Goal: Task Accomplishment & Management: Manage account settings

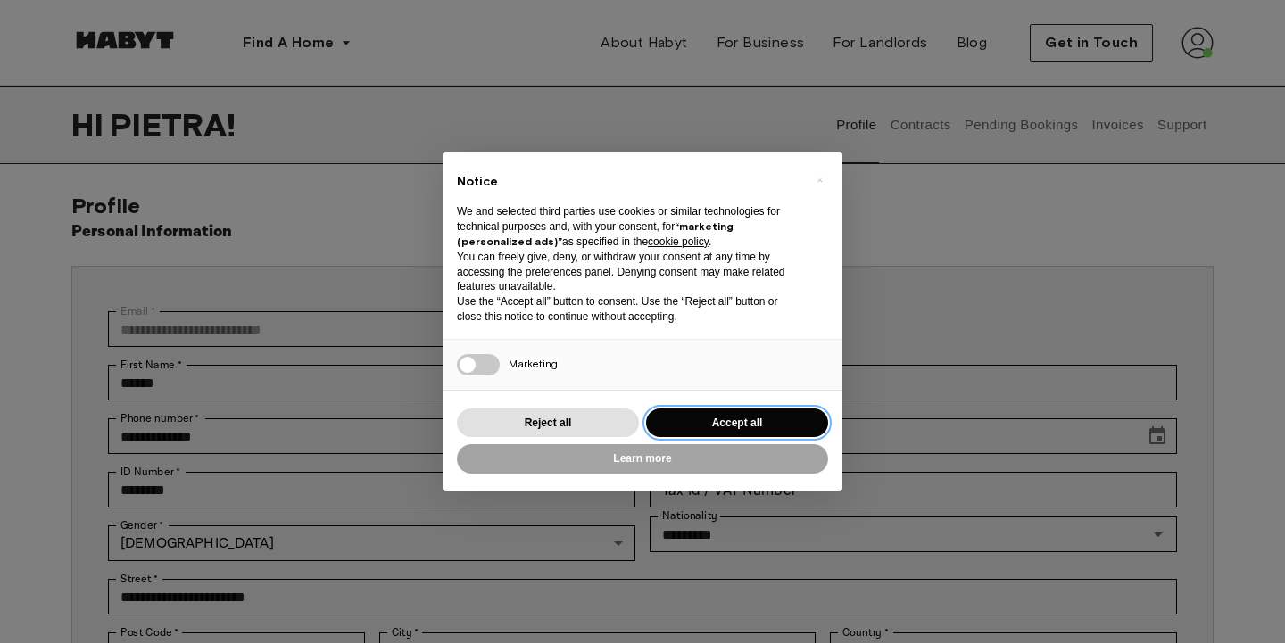
click at [792, 425] on button "Accept all" at bounding box center [737, 423] width 182 height 29
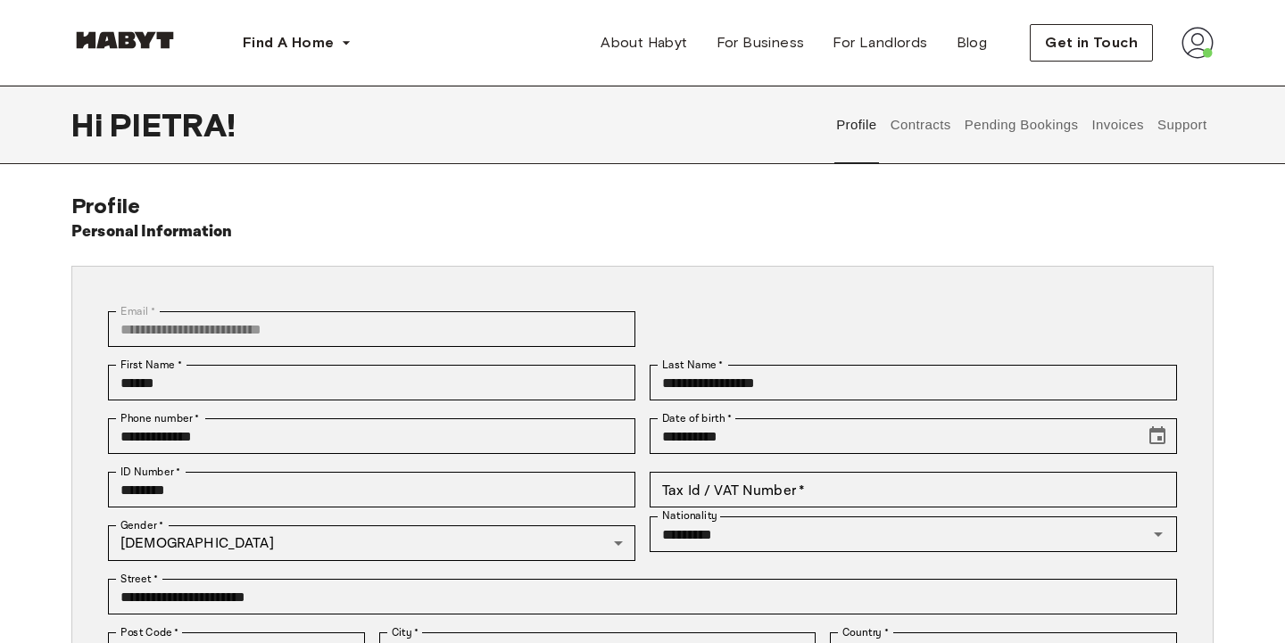
click at [1198, 37] on img at bounding box center [1197, 43] width 32 height 32
click at [1167, 73] on div "Profile Log out" at bounding box center [1160, 102] width 107 height 86
click at [1181, 62] on div "Find A Home Europe Amsterdam Berlin Frankfurt Hamburg Lisbon Madrid Milan Moden…" at bounding box center [642, 43] width 1142 height 86
click at [1186, 53] on img at bounding box center [1197, 43] width 32 height 32
click at [1151, 92] on span "Profile" at bounding box center [1143, 83] width 45 height 21
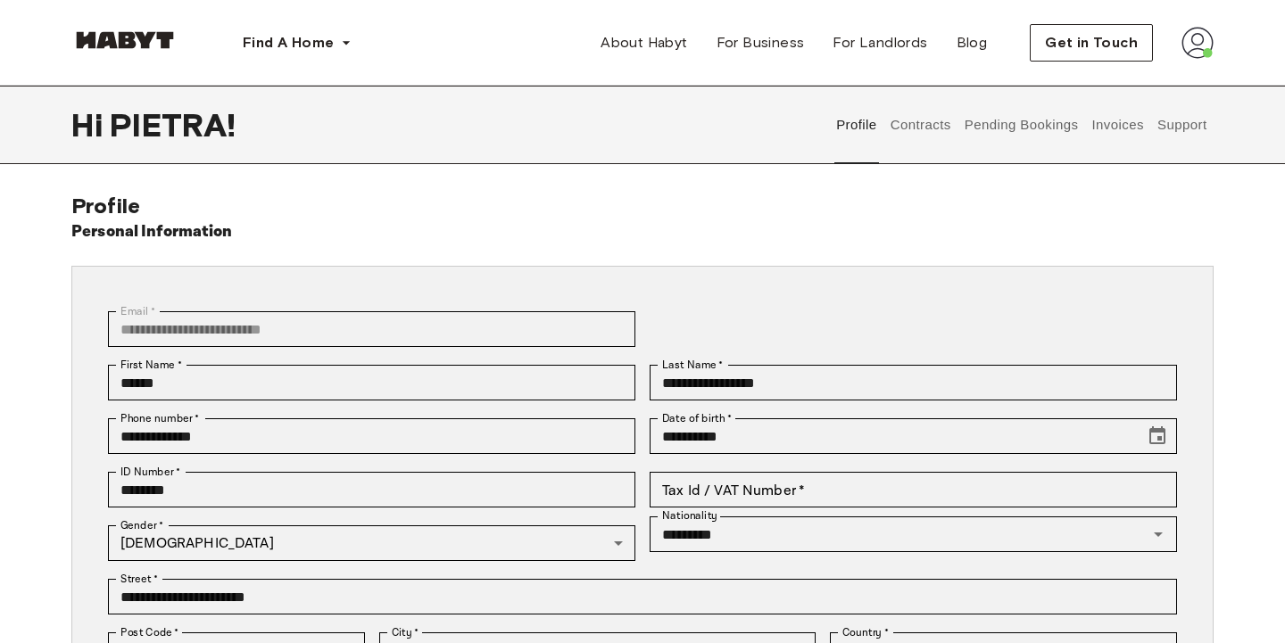
click at [1047, 122] on button "Pending Bookings" at bounding box center [1021, 125] width 119 height 79
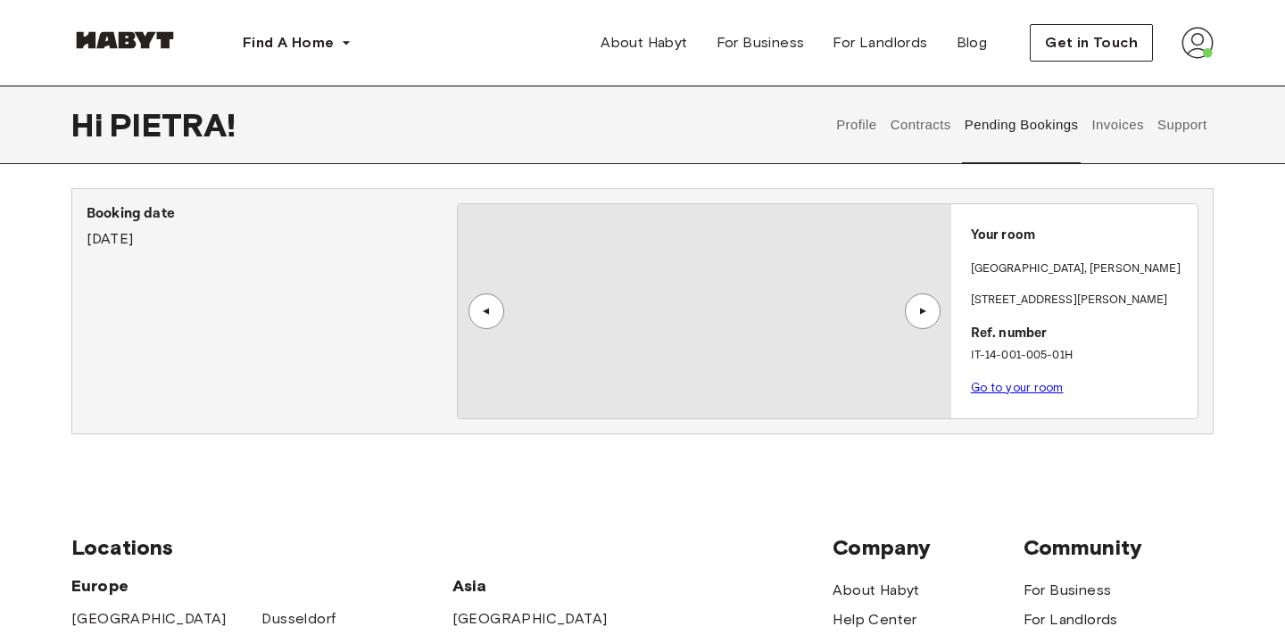
scroll to position [321, 0]
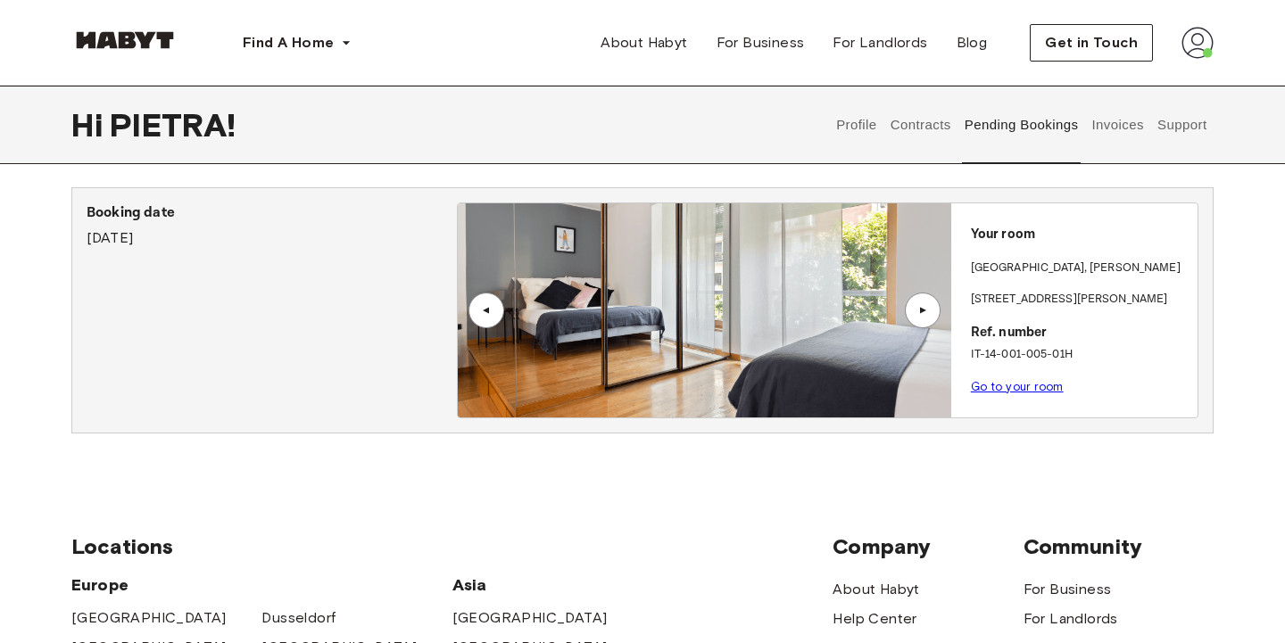
click at [985, 383] on link "Go to your room" at bounding box center [1017, 386] width 93 height 13
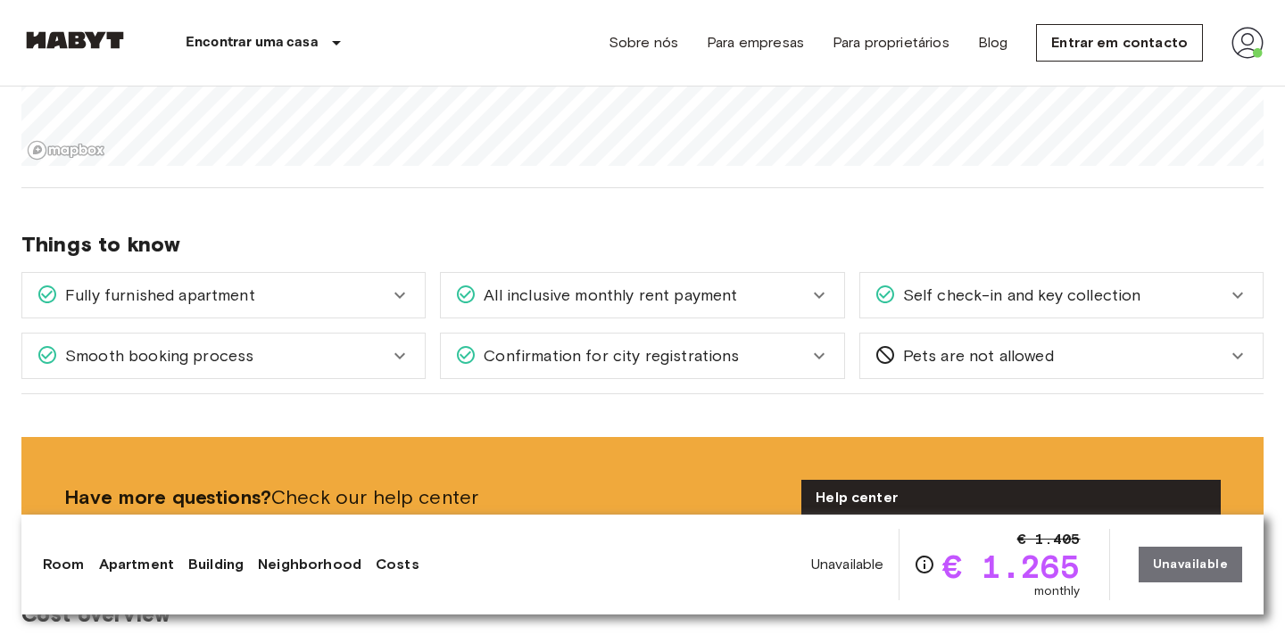
scroll to position [1290, 0]
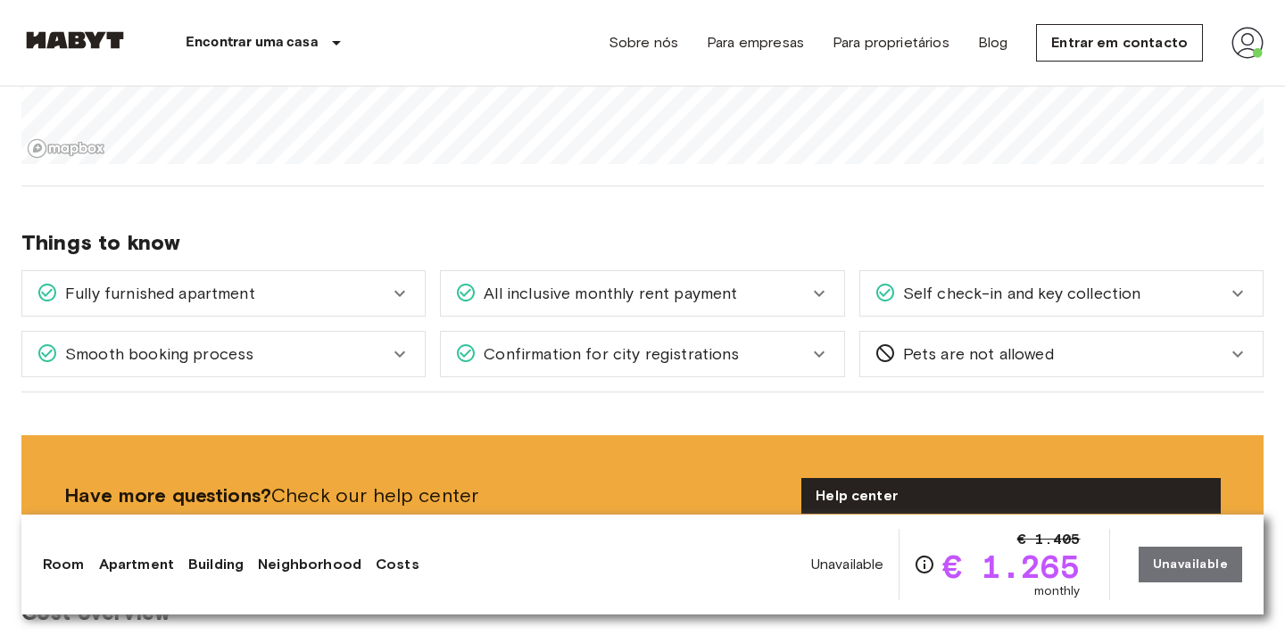
click at [1052, 297] on span "Self check-in and key collection" at bounding box center [1018, 293] width 245 height 23
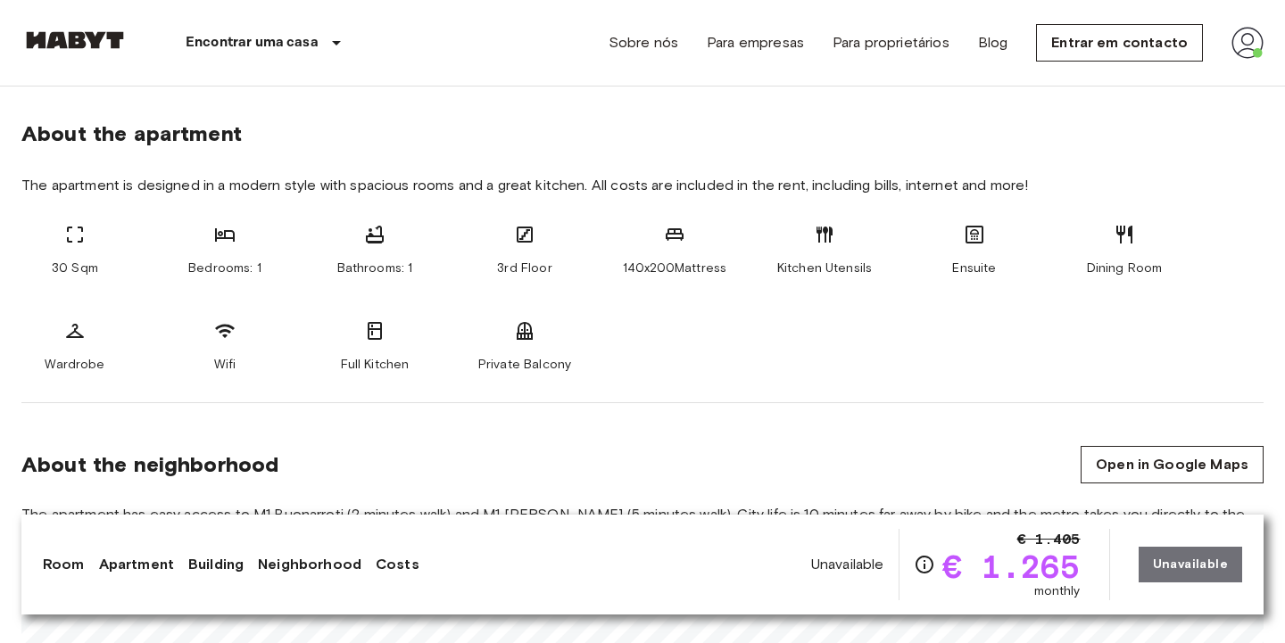
scroll to position [575, 0]
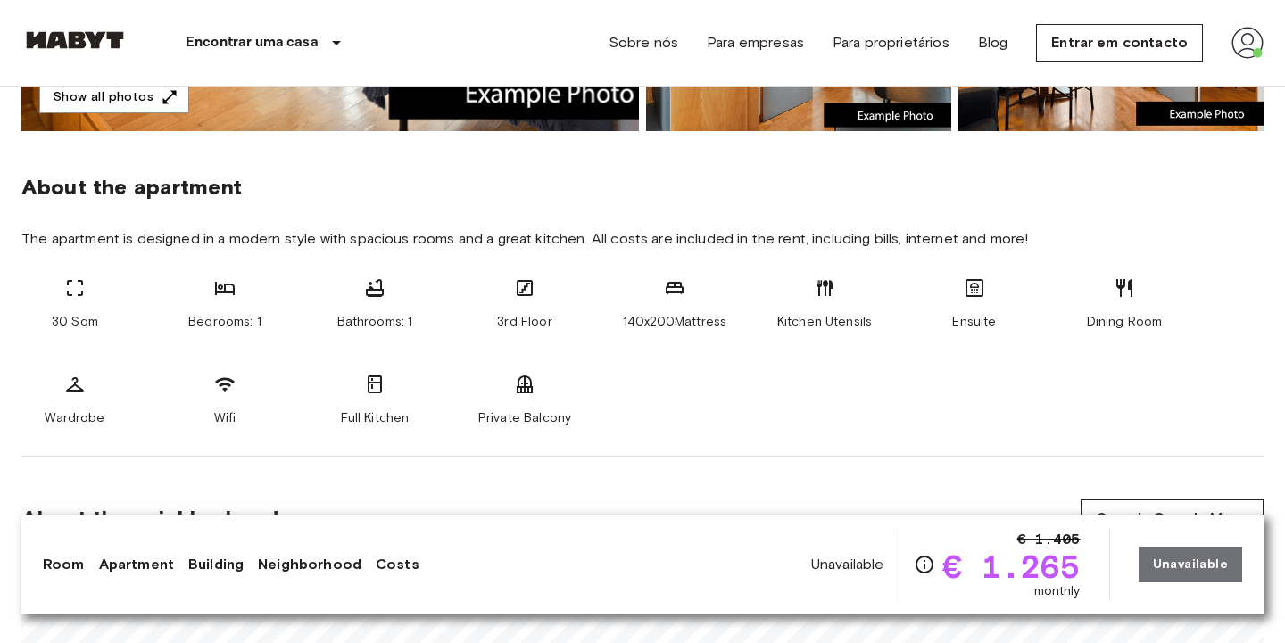
click at [1254, 38] on img at bounding box center [1247, 43] width 32 height 32
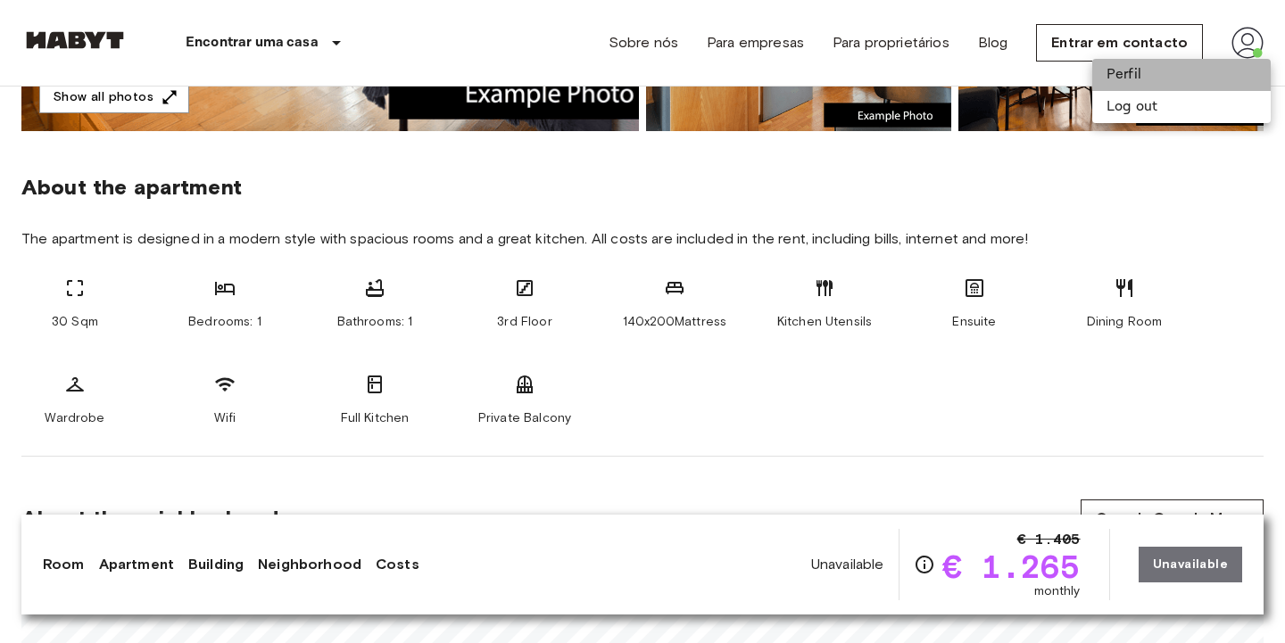
click at [1181, 66] on li "Perfil" at bounding box center [1181, 75] width 178 height 32
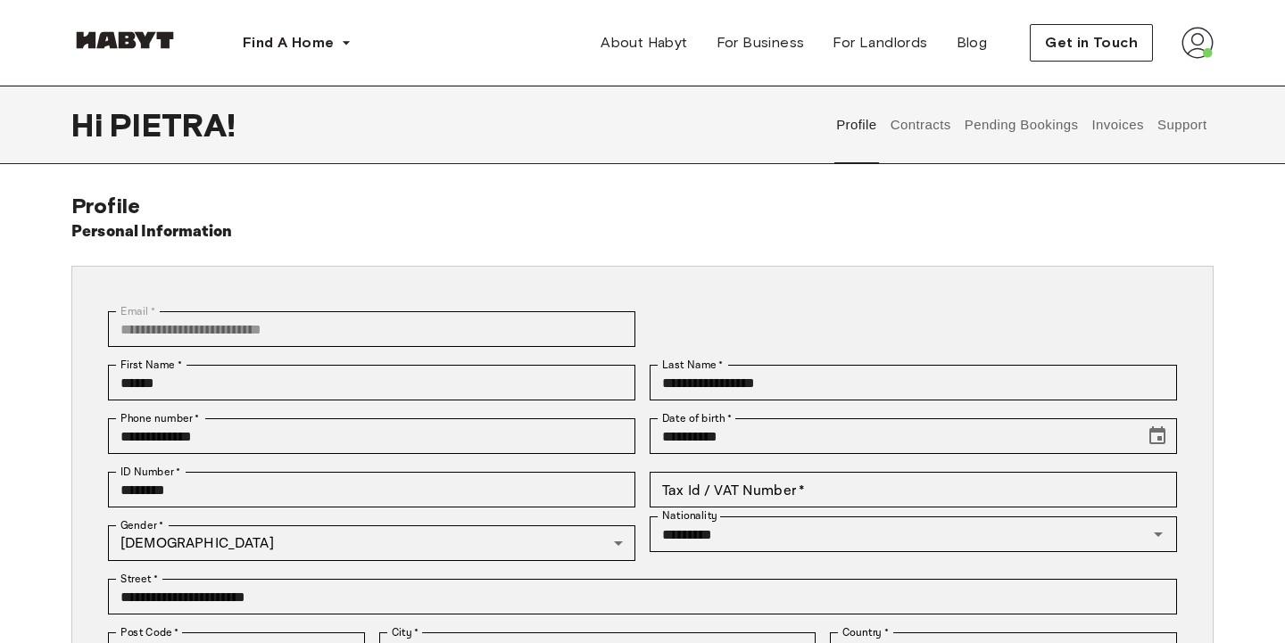
click at [1102, 125] on button "Invoices" at bounding box center [1118, 125] width 56 height 79
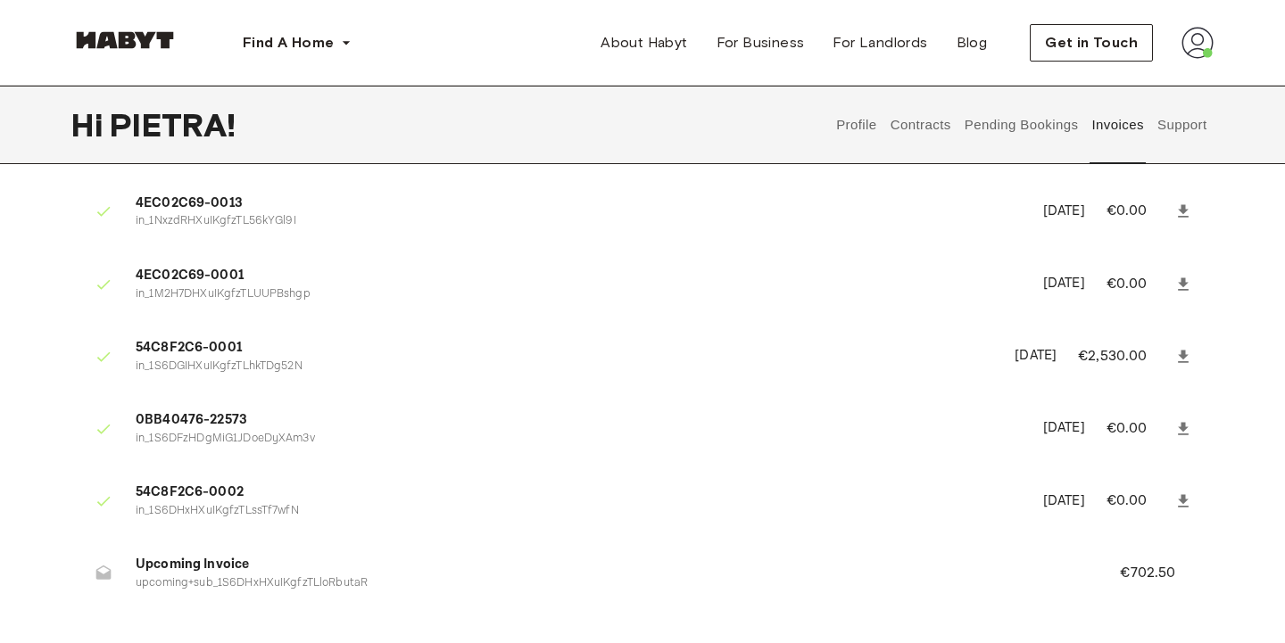
scroll to position [927, 0]
click at [1143, 564] on p "€702.50" at bounding box center [1159, 574] width 79 height 21
click at [111, 567] on icon at bounding box center [103, 574] width 15 height 14
click at [111, 566] on icon at bounding box center [104, 575] width 18 height 18
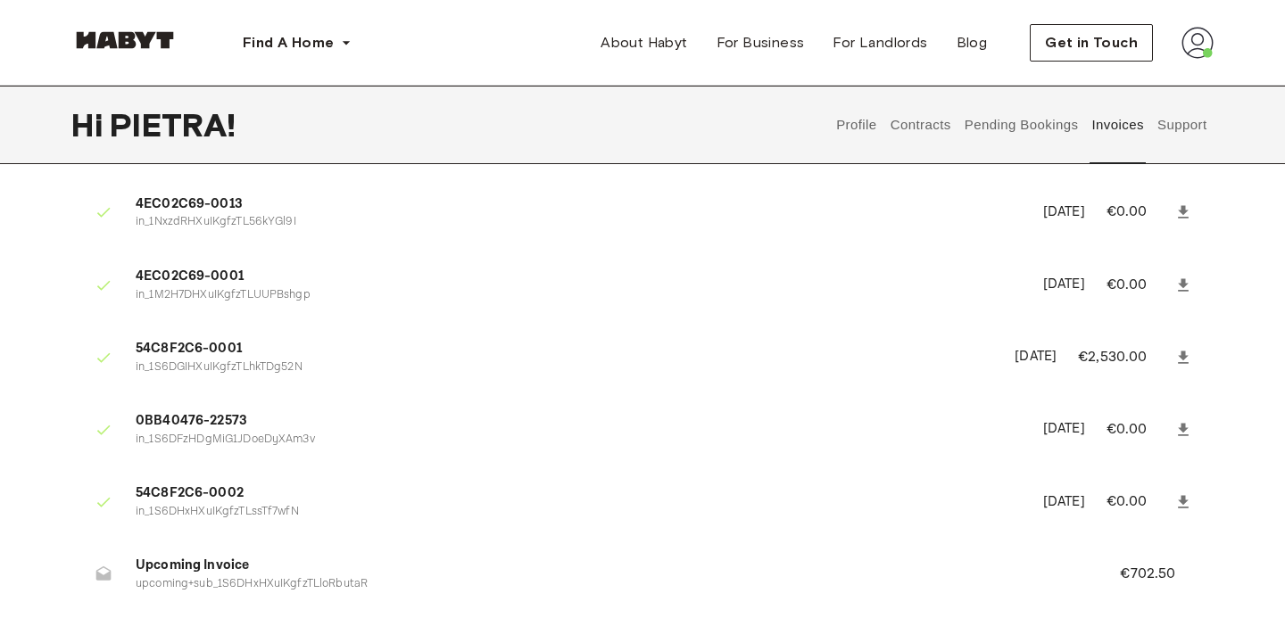
click at [307, 543] on li "Upcoming Invoice upcoming+sub_1S6DHxHXuIKgfzTLloRbutaR €702.50" at bounding box center [642, 574] width 1142 height 62
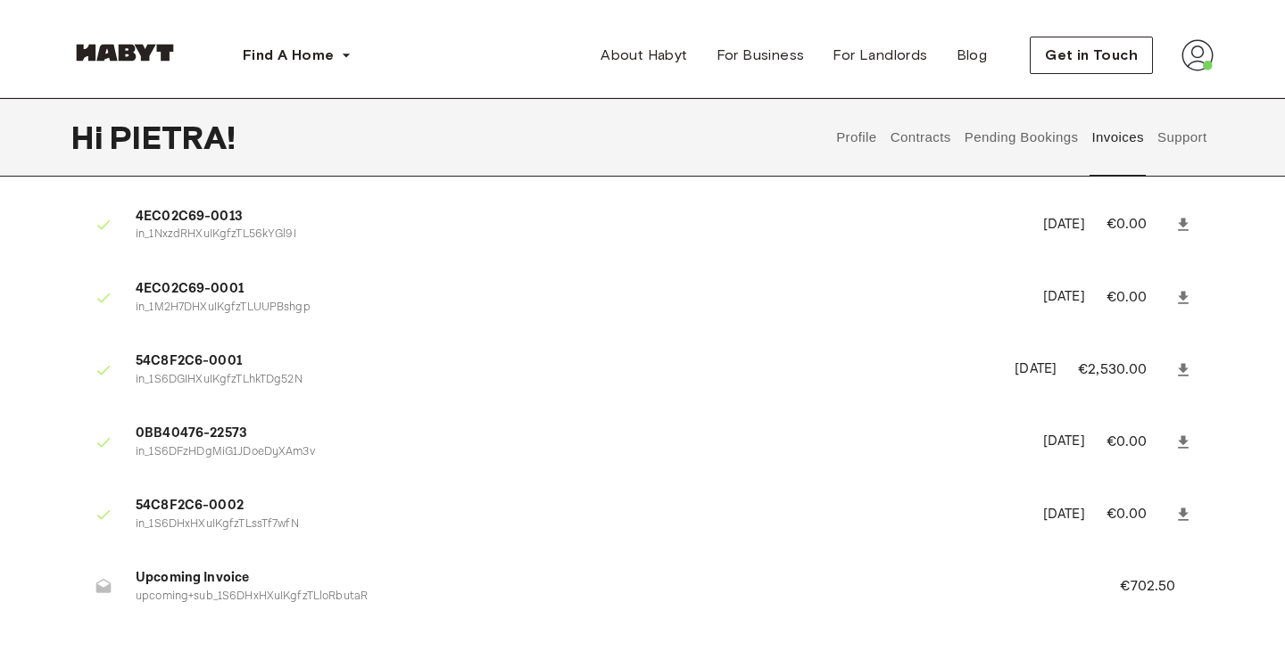
scroll to position [1006, 0]
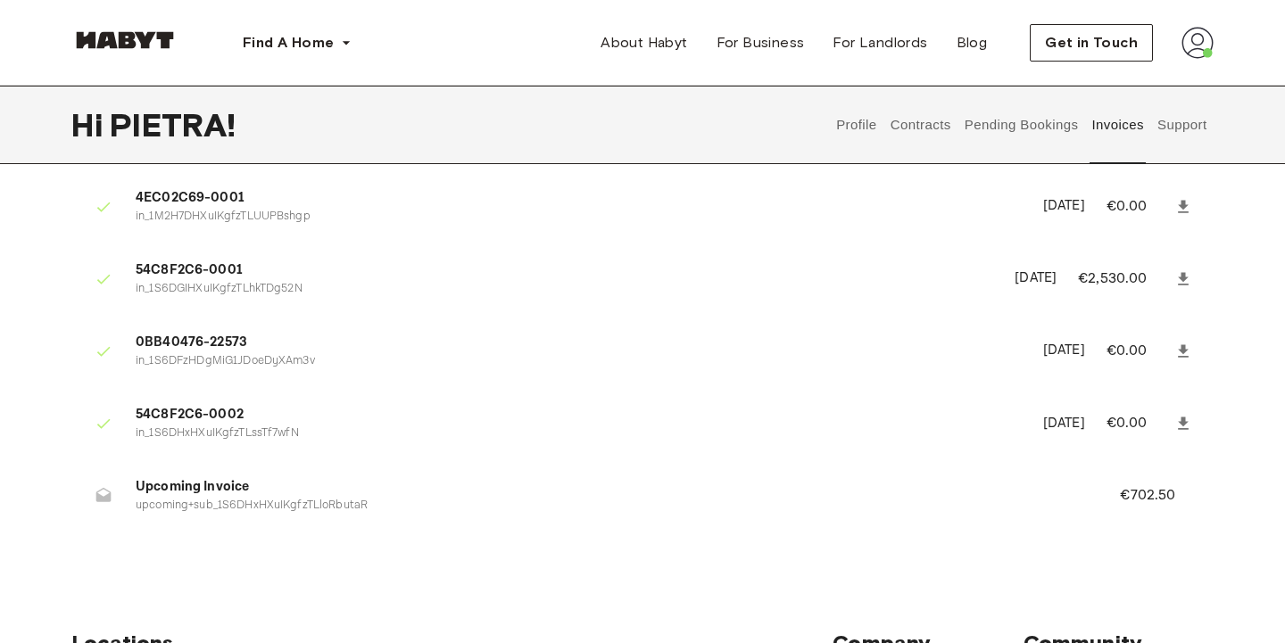
click at [158, 478] on span "Upcoming Invoice" at bounding box center [606, 487] width 941 height 21
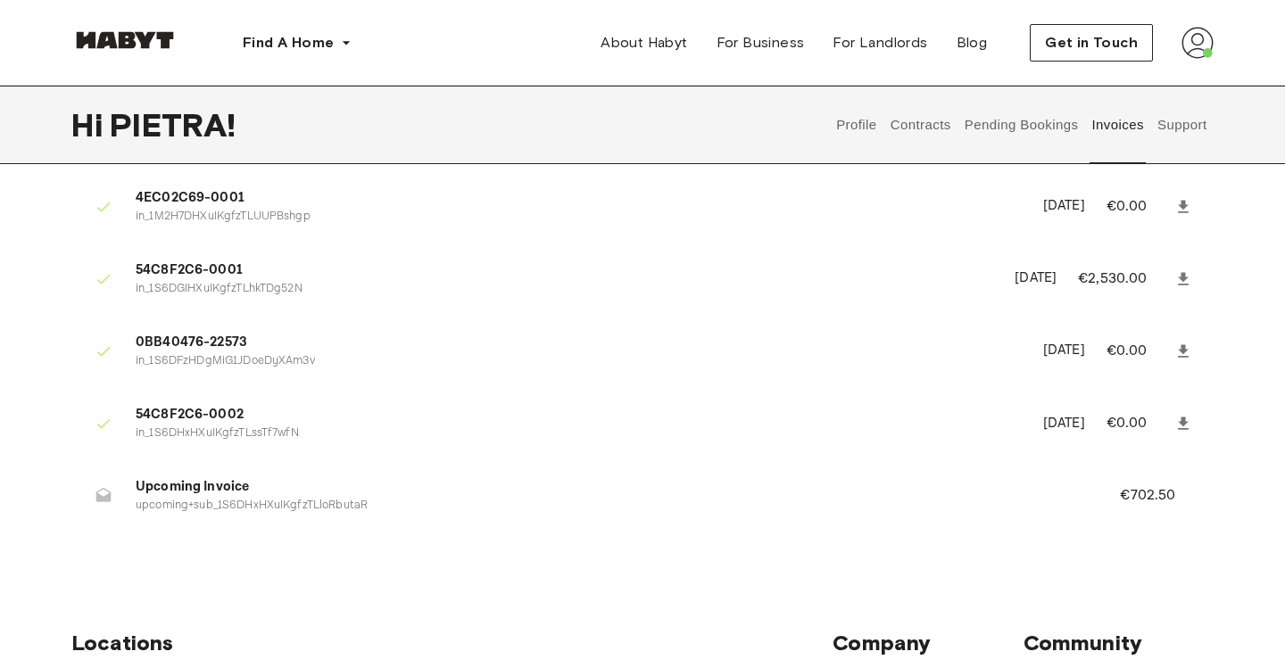
click at [1156, 485] on p "€702.50" at bounding box center [1159, 495] width 79 height 21
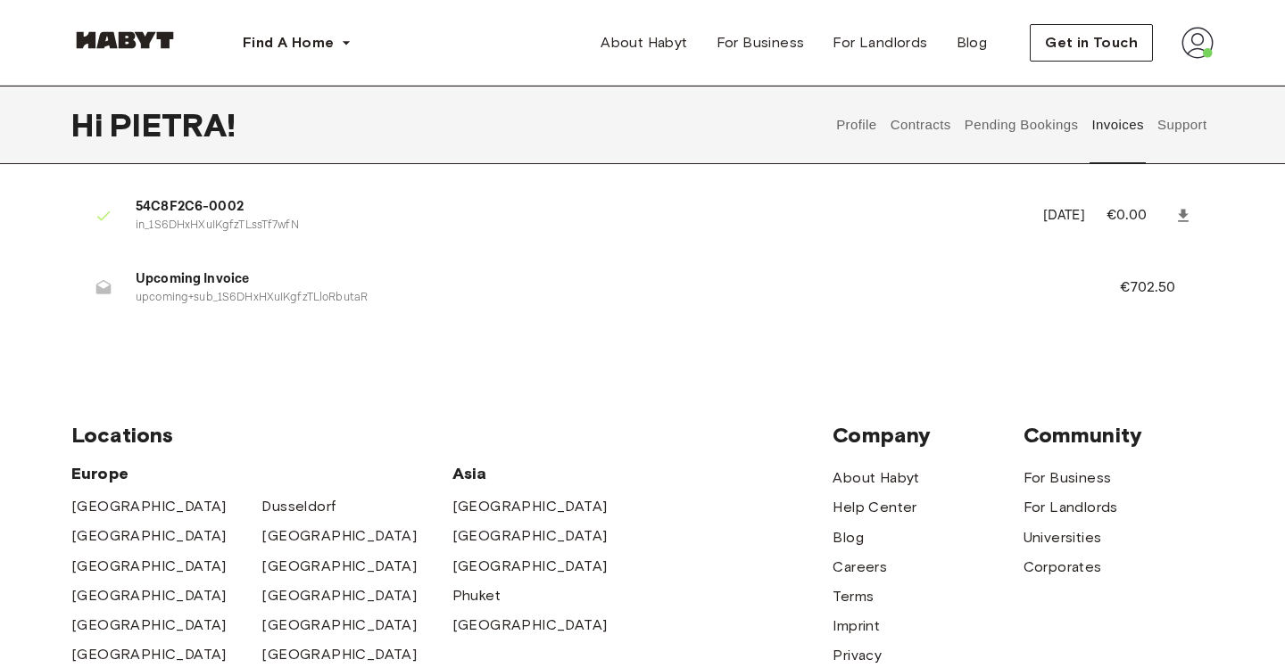
scroll to position [1166, 0]
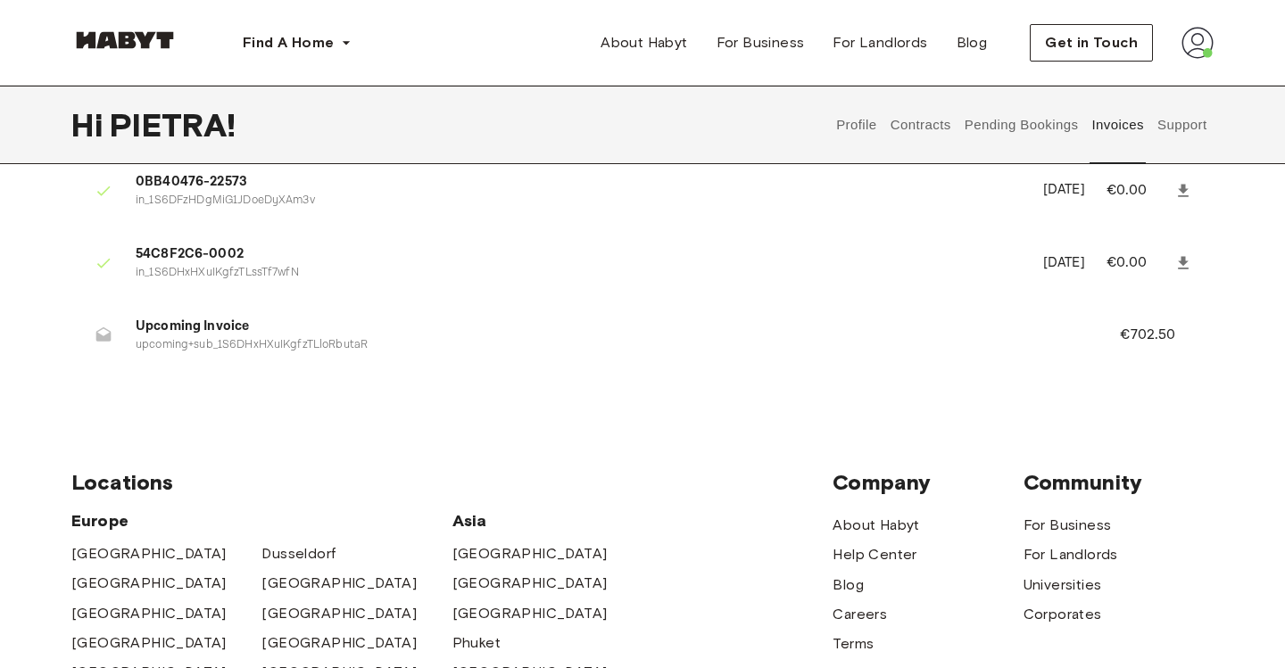
click at [183, 317] on span "Upcoming Invoice" at bounding box center [606, 327] width 941 height 21
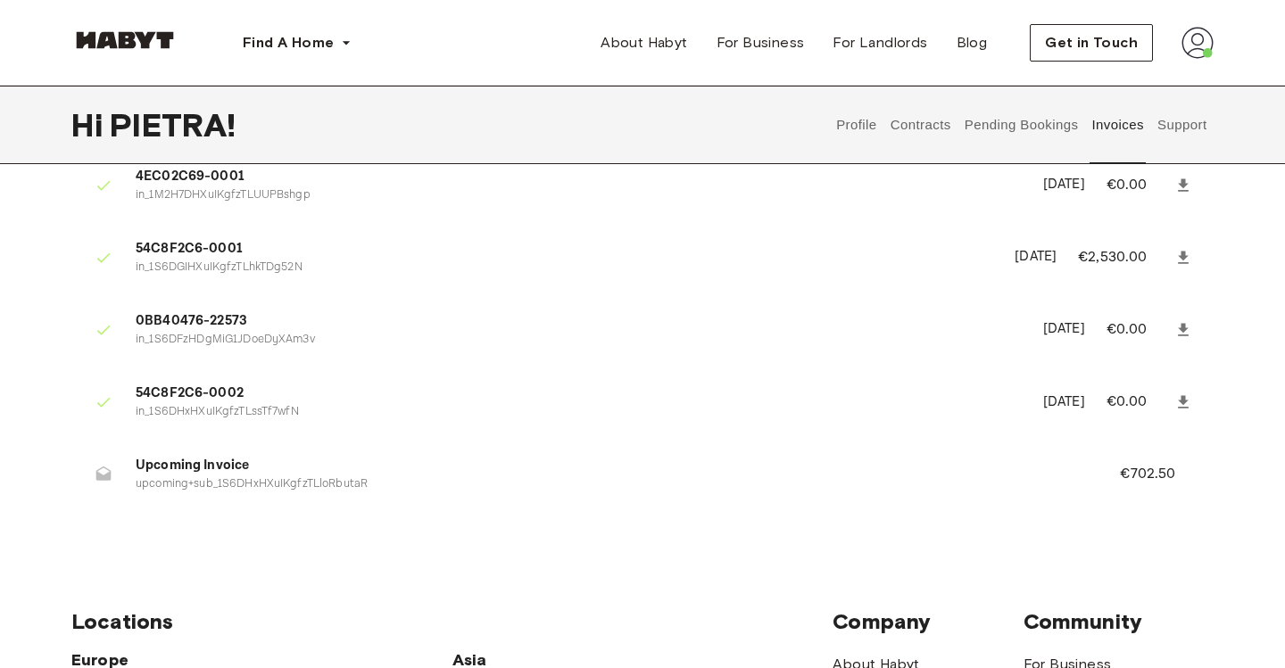
scroll to position [1030, 0]
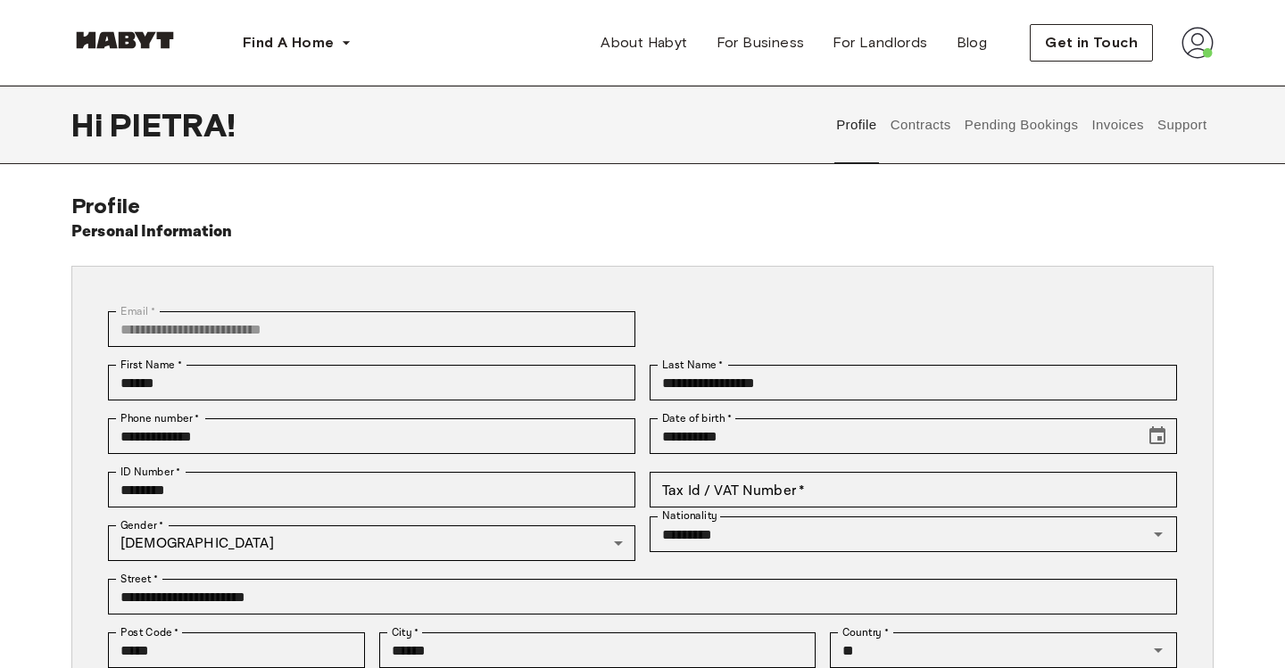
click at [1094, 127] on button "Invoices" at bounding box center [1118, 125] width 56 height 79
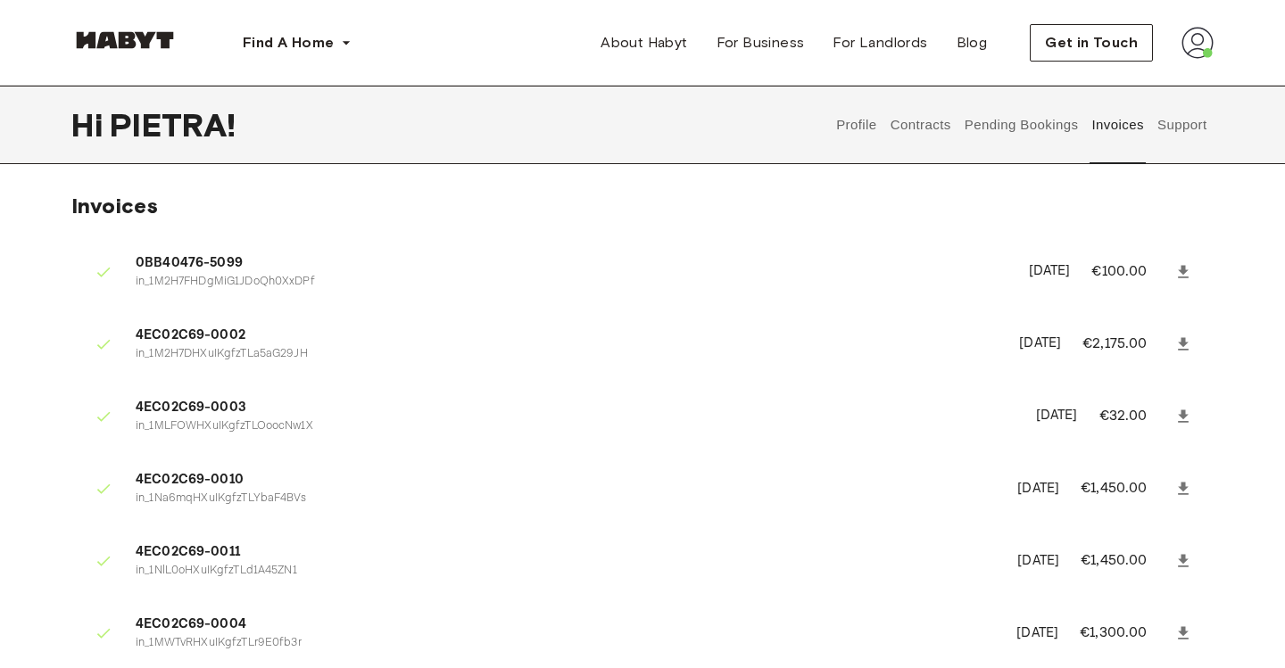
click at [1026, 128] on button "Pending Bookings" at bounding box center [1021, 125] width 119 height 79
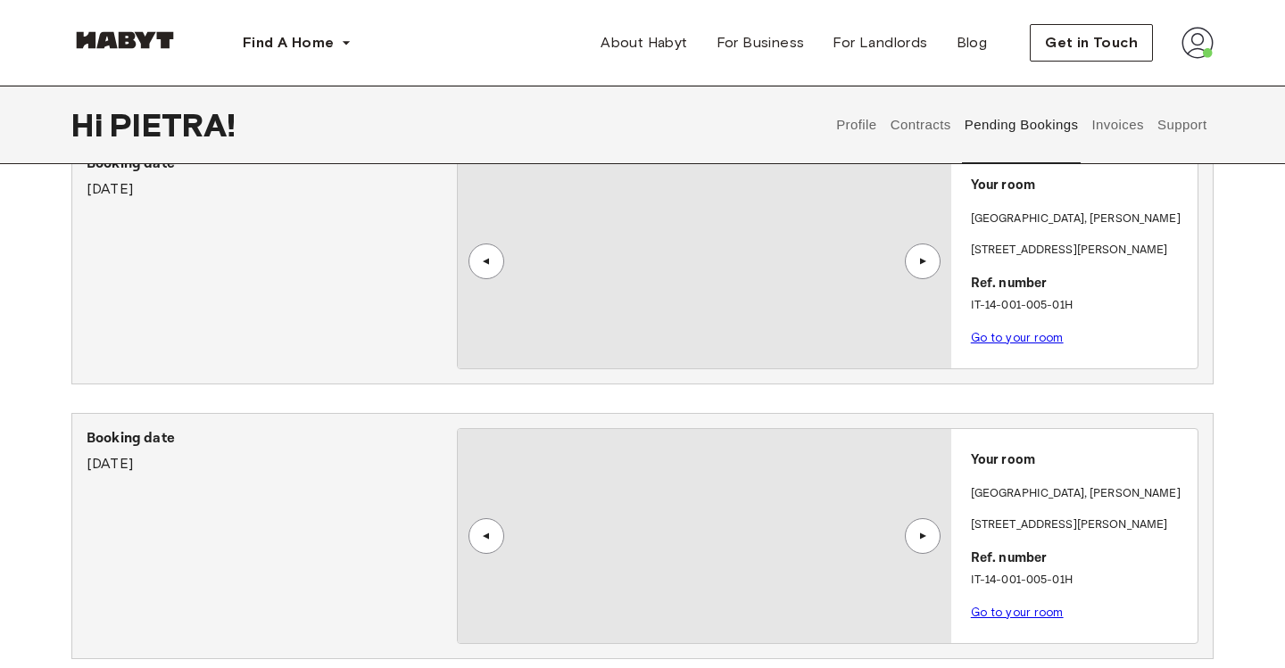
scroll to position [88, 0]
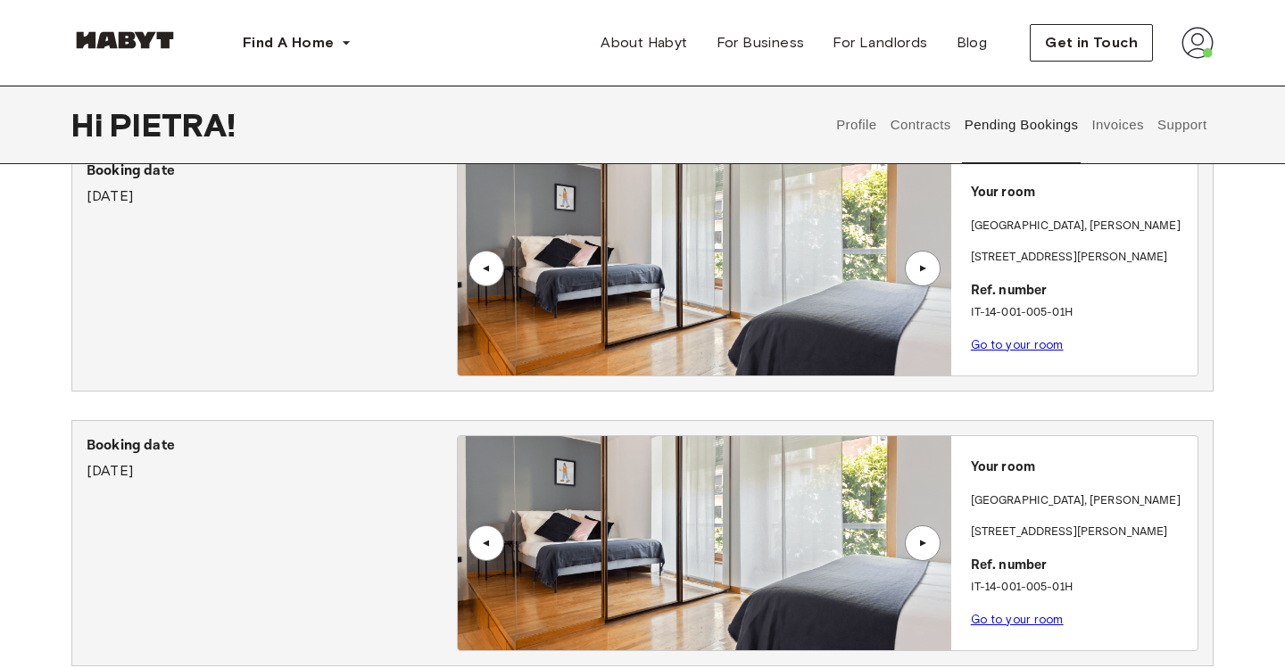
click at [937, 128] on button "Contracts" at bounding box center [920, 125] width 65 height 79
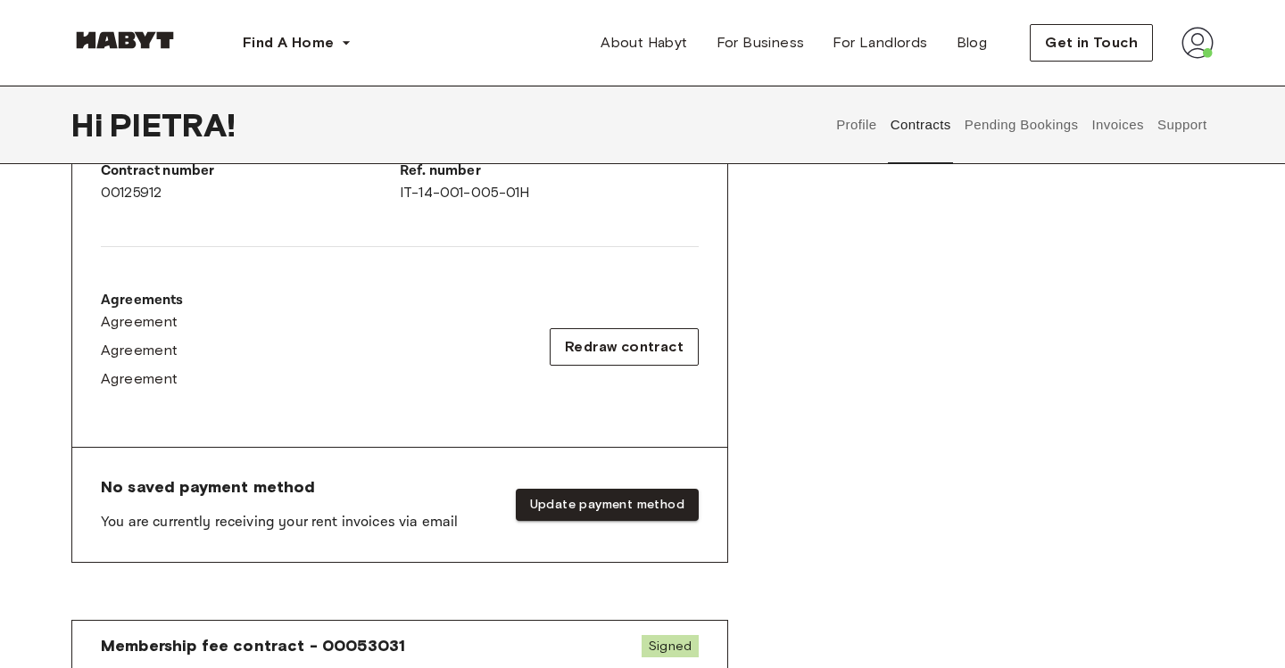
scroll to position [489, 0]
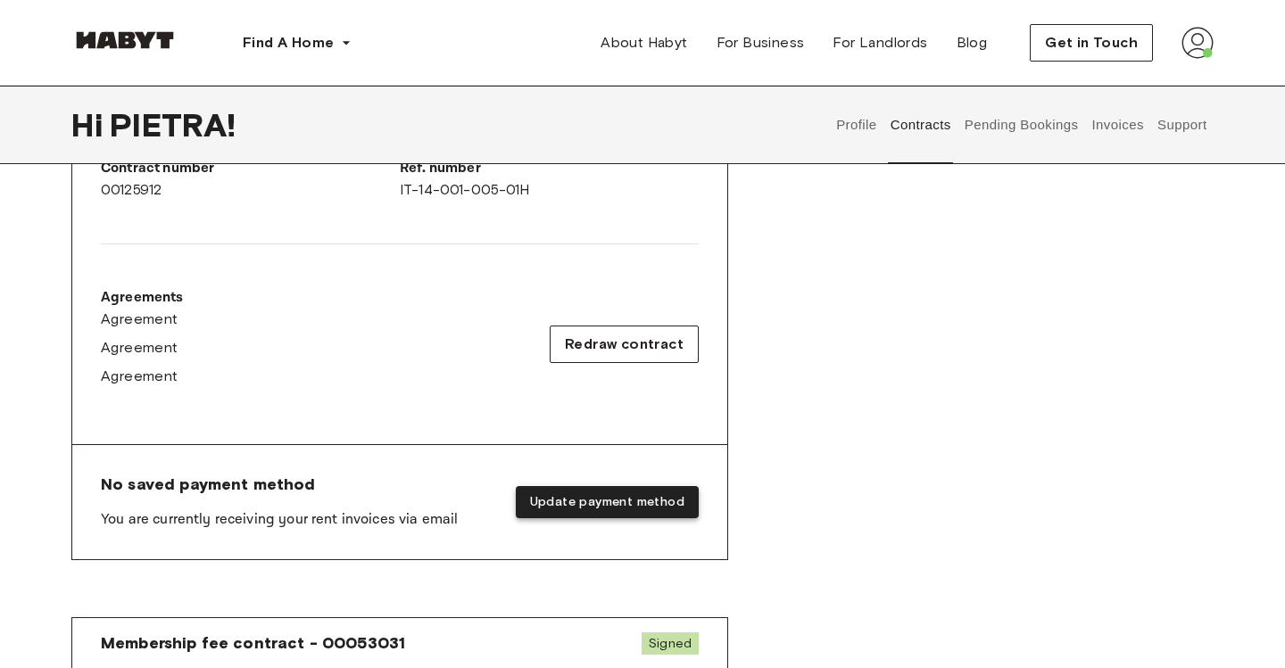
click at [620, 514] on button "Update payment method" at bounding box center [607, 502] width 183 height 33
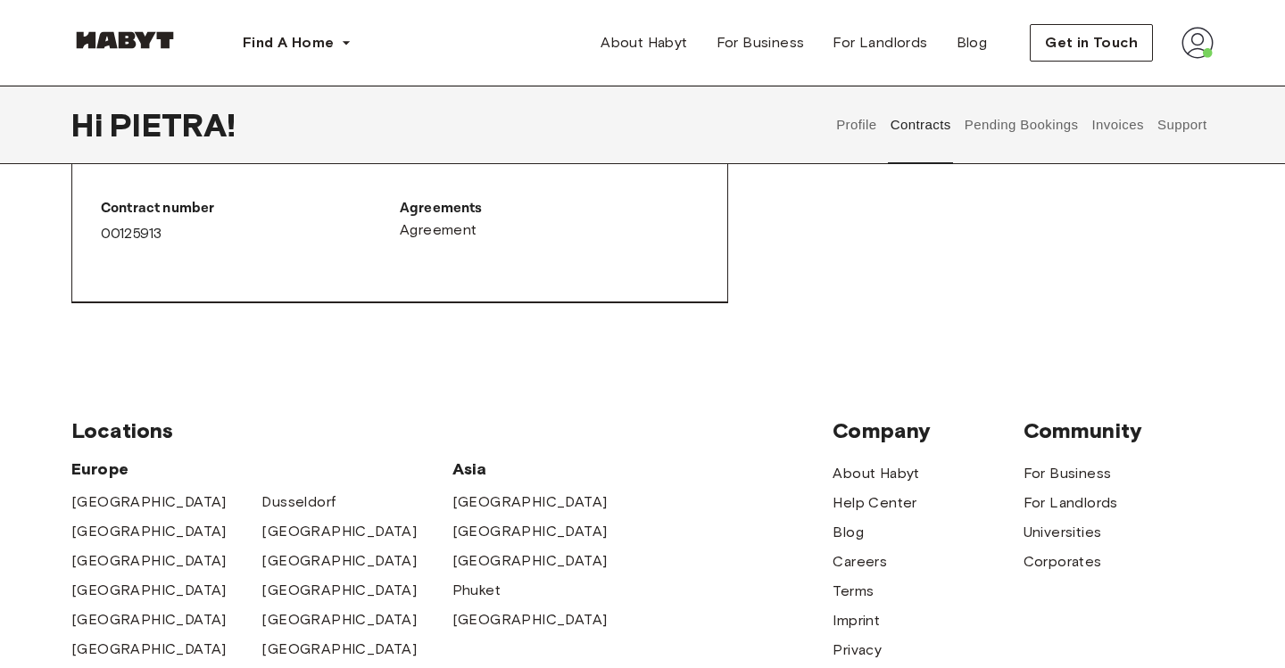
scroll to position [1848, 0]
